Goal: Transaction & Acquisition: Subscribe to service/newsletter

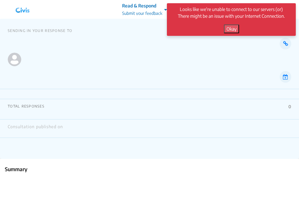
click at [233, 29] on button "Okay" at bounding box center [231, 28] width 15 height 9
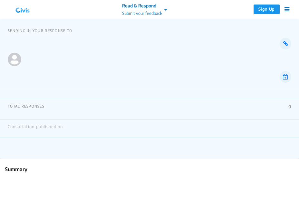
click at [267, 8] on button "Sign Up" at bounding box center [267, 10] width 26 height 10
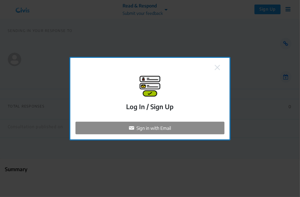
click at [161, 107] on p "Log In / Sign Up" at bounding box center [149, 107] width 47 height 10
click at [158, 126] on p "Sign in with Email" at bounding box center [154, 127] width 34 height 7
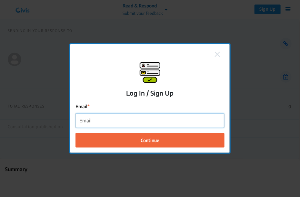
click at [113, 122] on input "Email" at bounding box center [150, 120] width 148 height 15
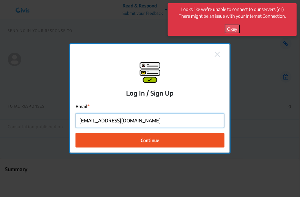
type input "[EMAIL_ADDRESS][DOMAIN_NAME]"
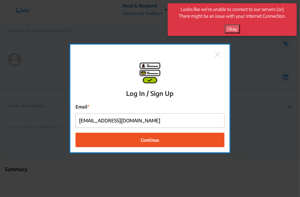
click at [150, 142] on span "Continue" at bounding box center [150, 139] width 19 height 7
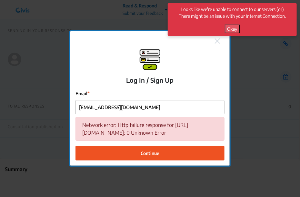
click at [159, 154] on button "Continue" at bounding box center [149, 153] width 149 height 15
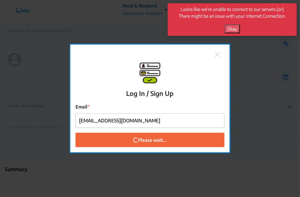
click at [233, 29] on button "Okay" at bounding box center [232, 28] width 15 height 9
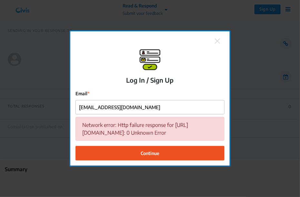
click at [161, 153] on button "Continue" at bounding box center [149, 153] width 149 height 15
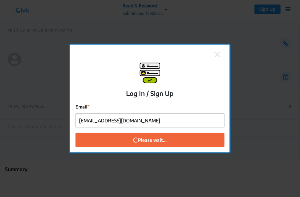
click at [266, 34] on div "Log In / Sign Up Email [EMAIL_ADDRESS][DOMAIN_NAME] Please wait..." at bounding box center [150, 98] width 300 height 197
